Goal: Task Accomplishment & Management: Manage account settings

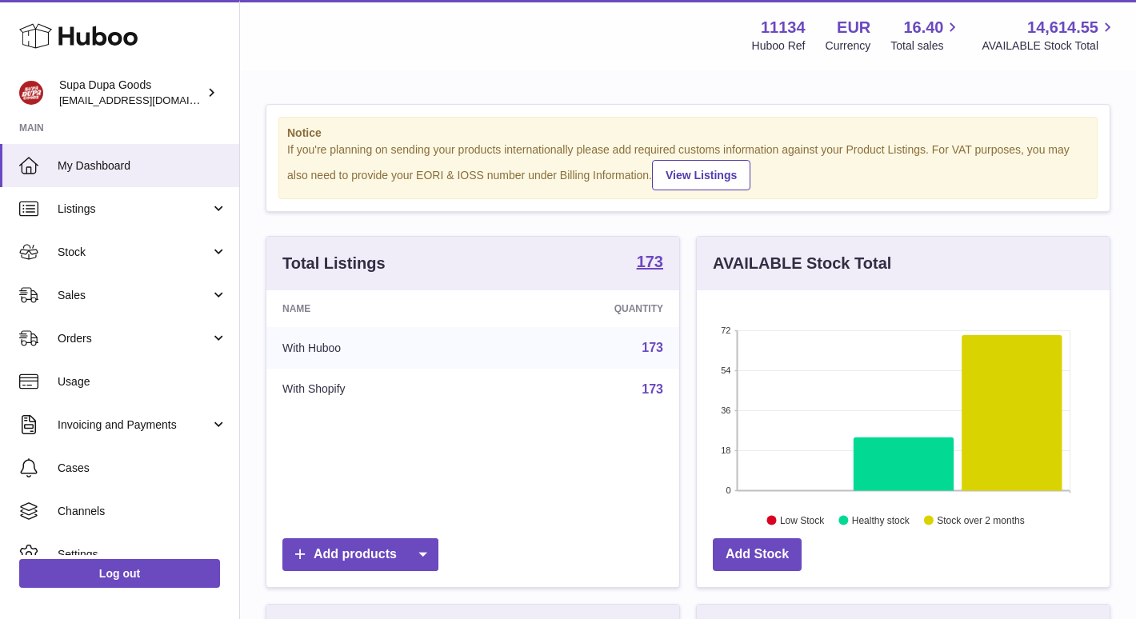
scroll to position [250, 413]
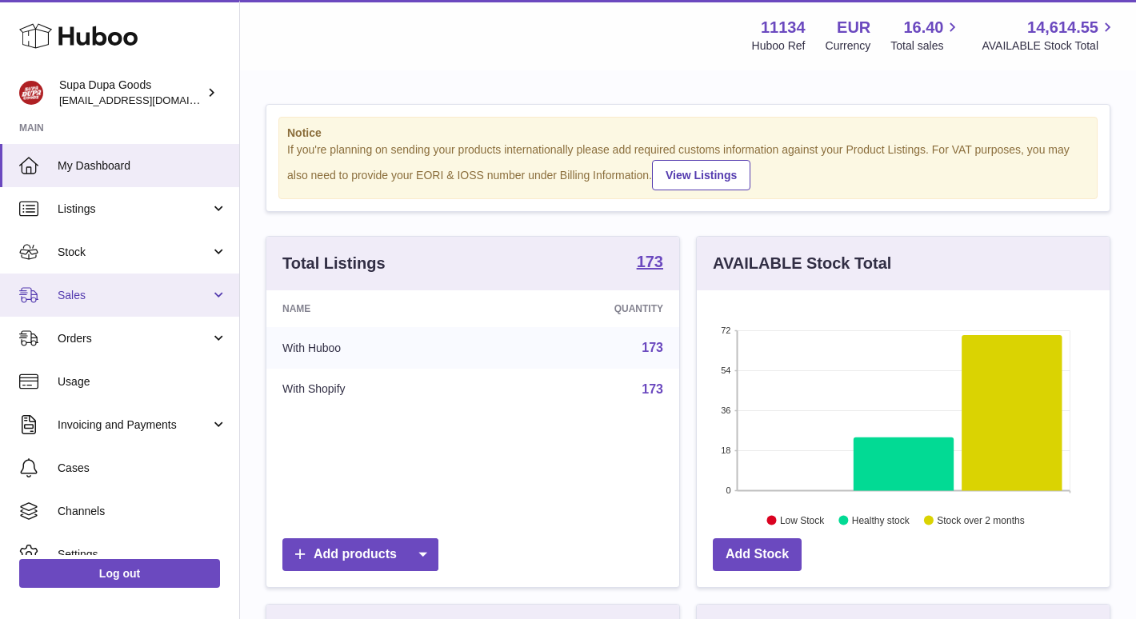
click at [77, 295] on span "Sales" at bounding box center [134, 295] width 153 height 15
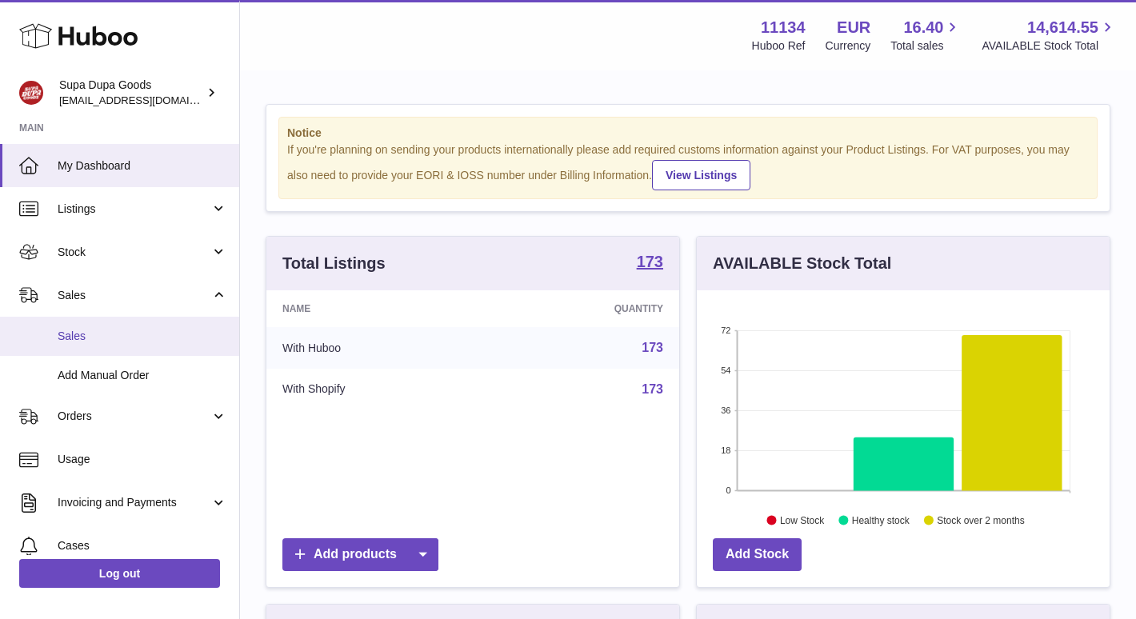
click at [67, 347] on link "Sales" at bounding box center [119, 336] width 239 height 39
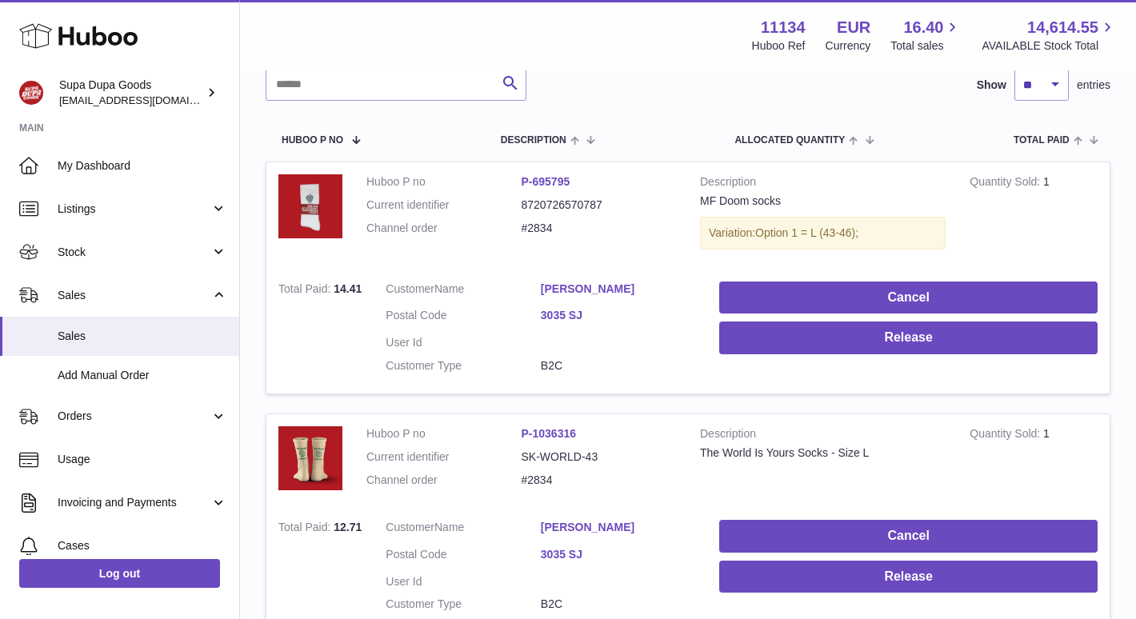
scroll to position [246, 0]
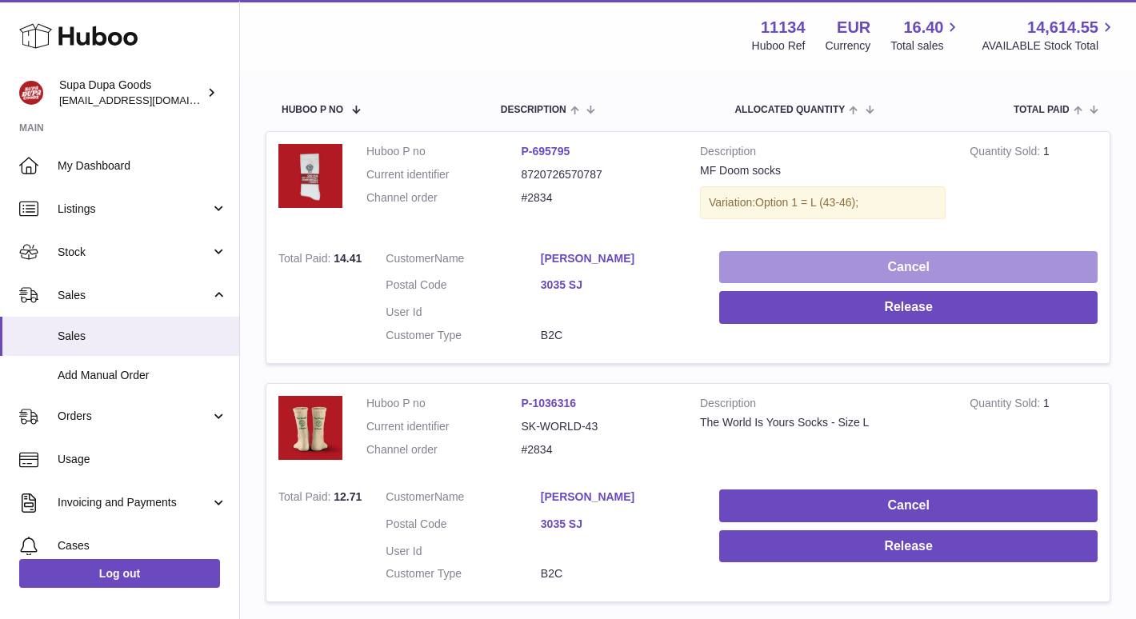
click at [916, 267] on button "Cancel" at bounding box center [908, 267] width 379 height 33
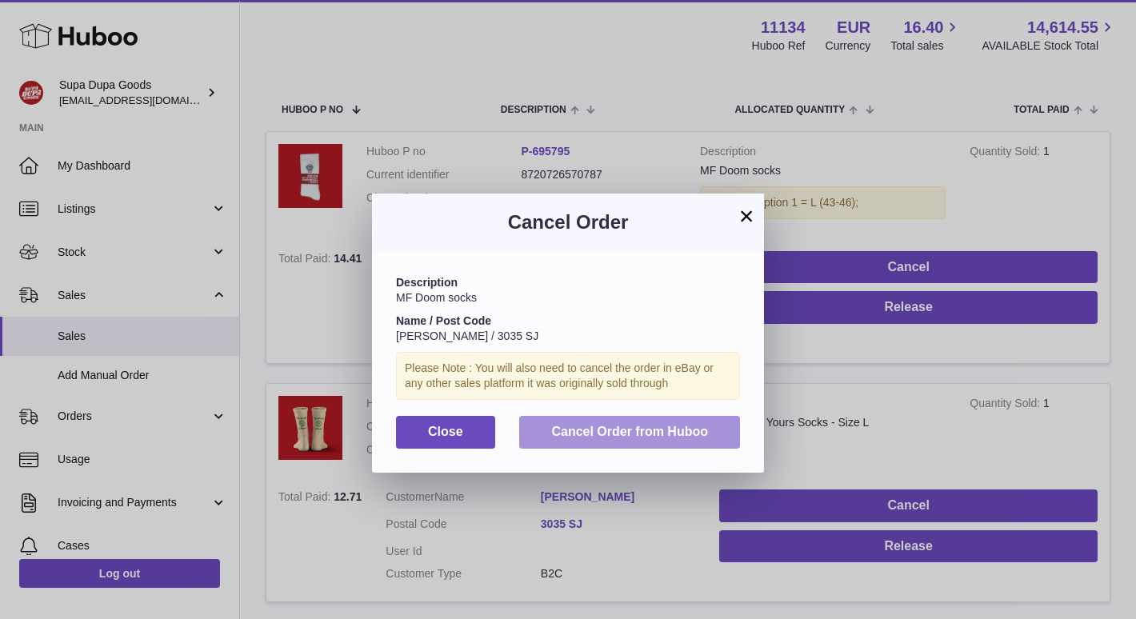
click at [653, 439] on button "Cancel Order from Huboo" at bounding box center [629, 432] width 221 height 33
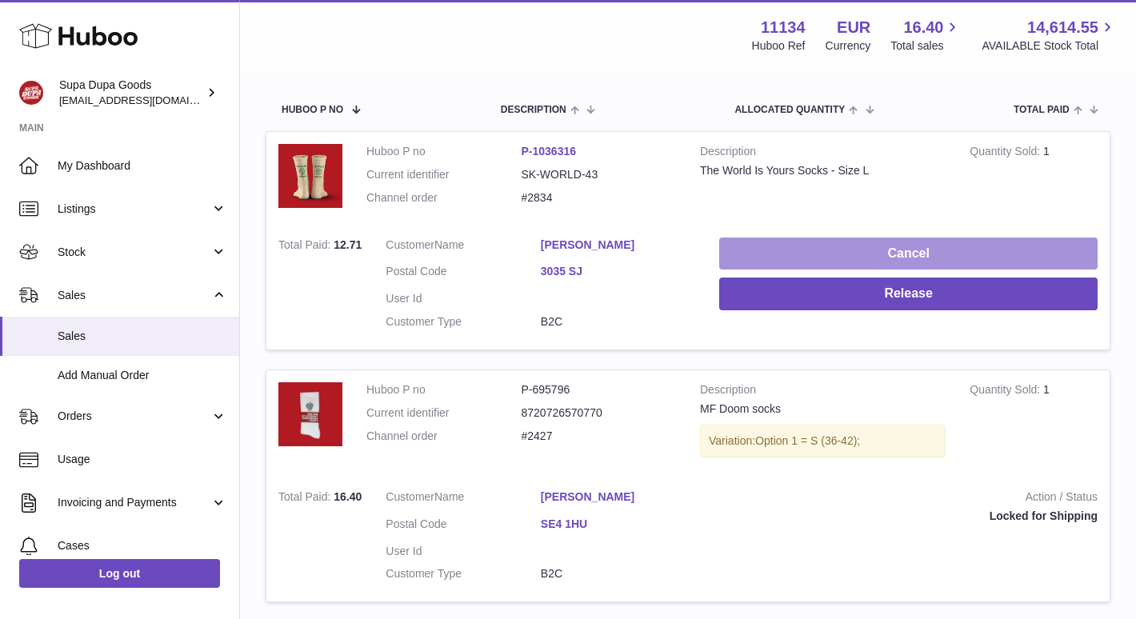
click at [905, 240] on button "Cancel" at bounding box center [908, 254] width 379 height 33
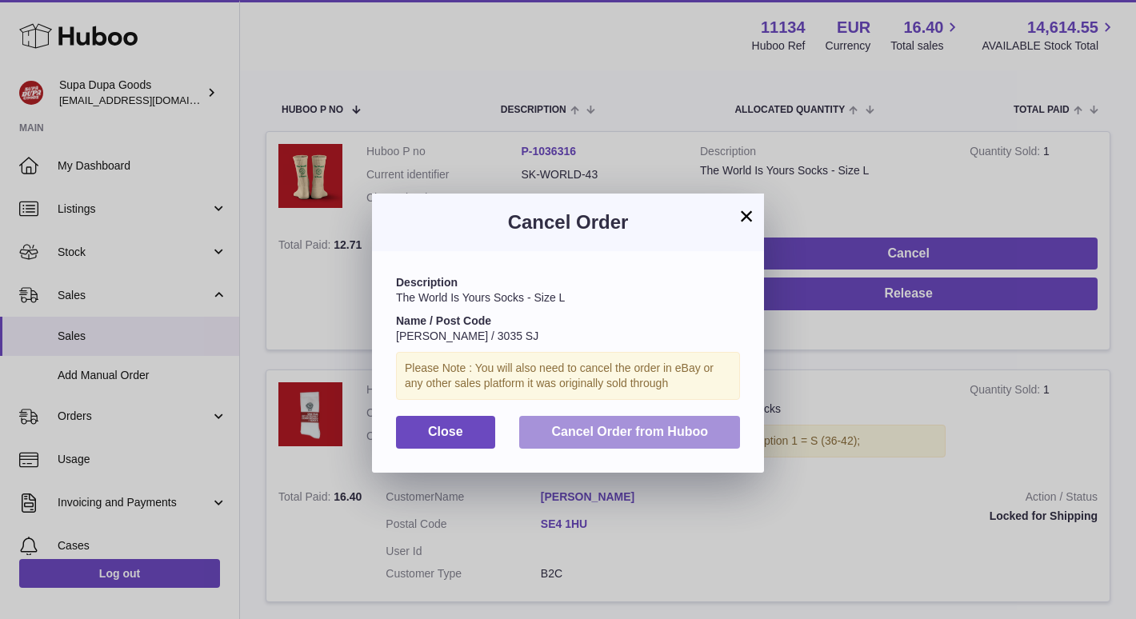
click at [667, 422] on button "Cancel Order from Huboo" at bounding box center [629, 432] width 221 height 33
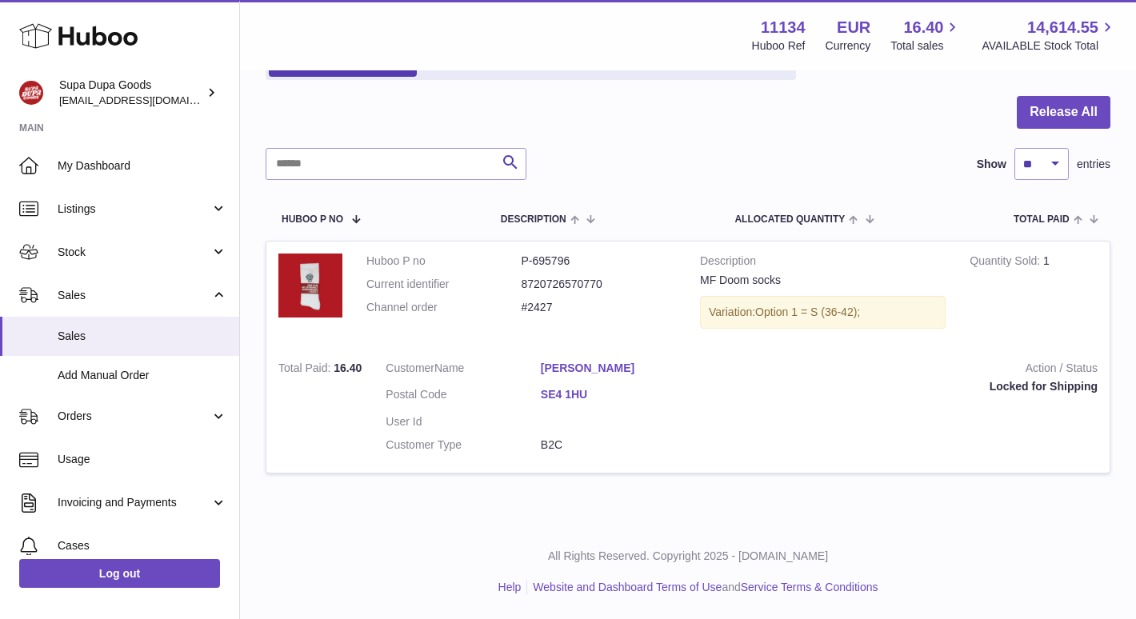
scroll to position [136, 0]
